Goal: Find contact information: Find contact information

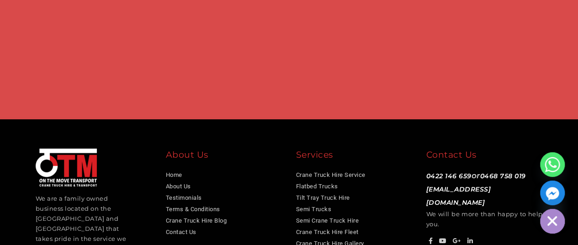
scroll to position [758, 0]
